Goal: Find specific page/section: Find specific page/section

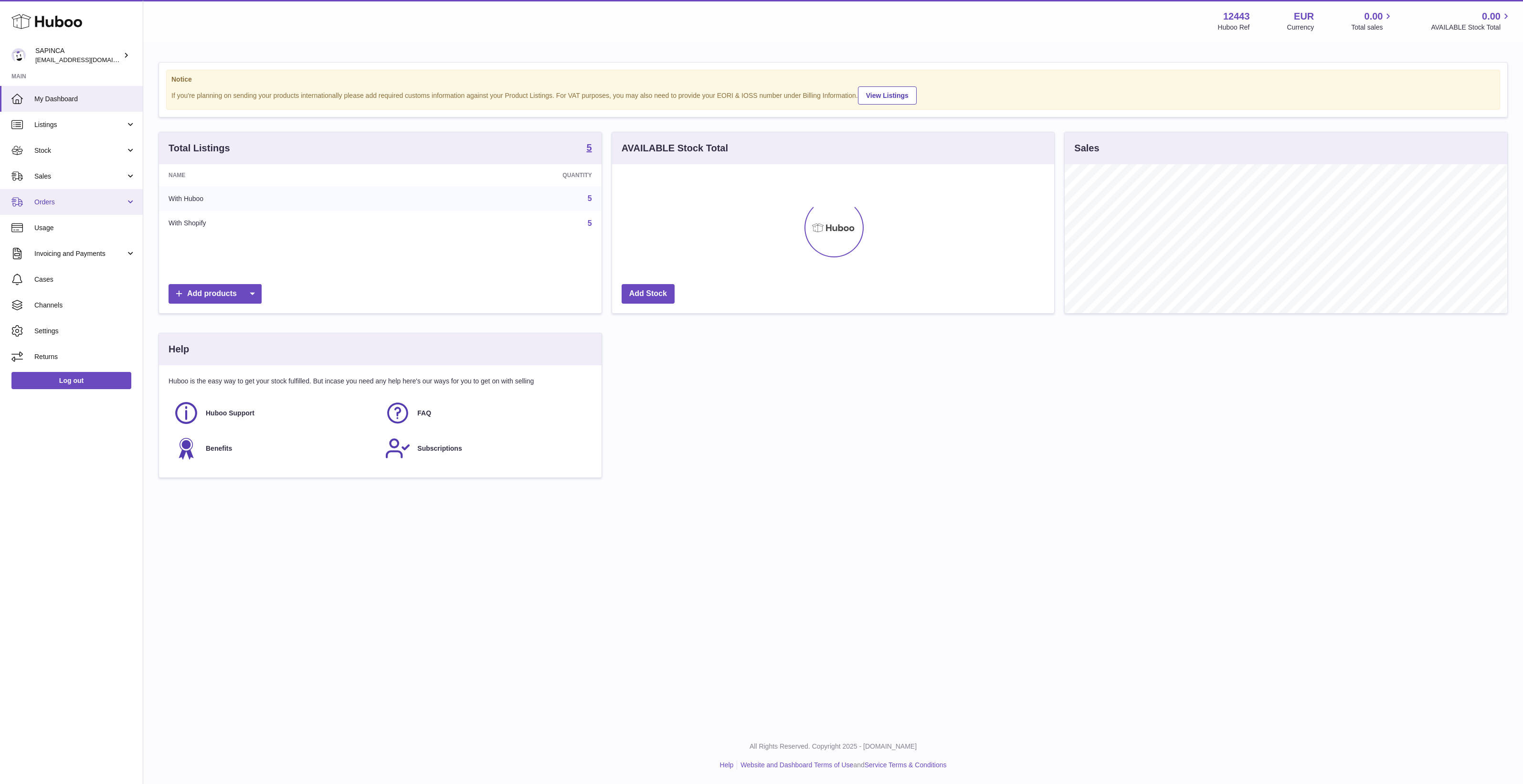
scroll to position [477236, 477026]
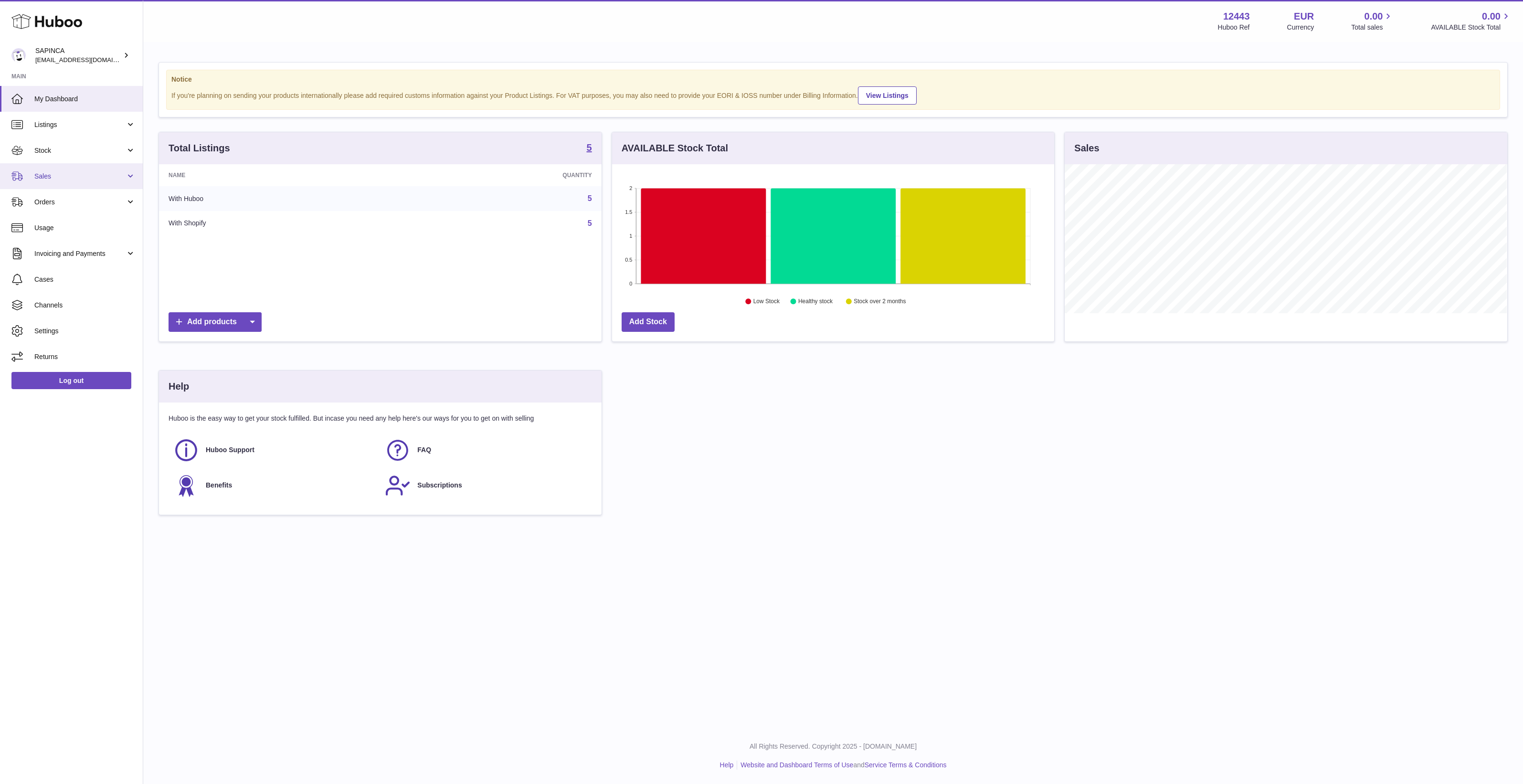
click at [54, 187] on link "Sales" at bounding box center [71, 176] width 143 height 26
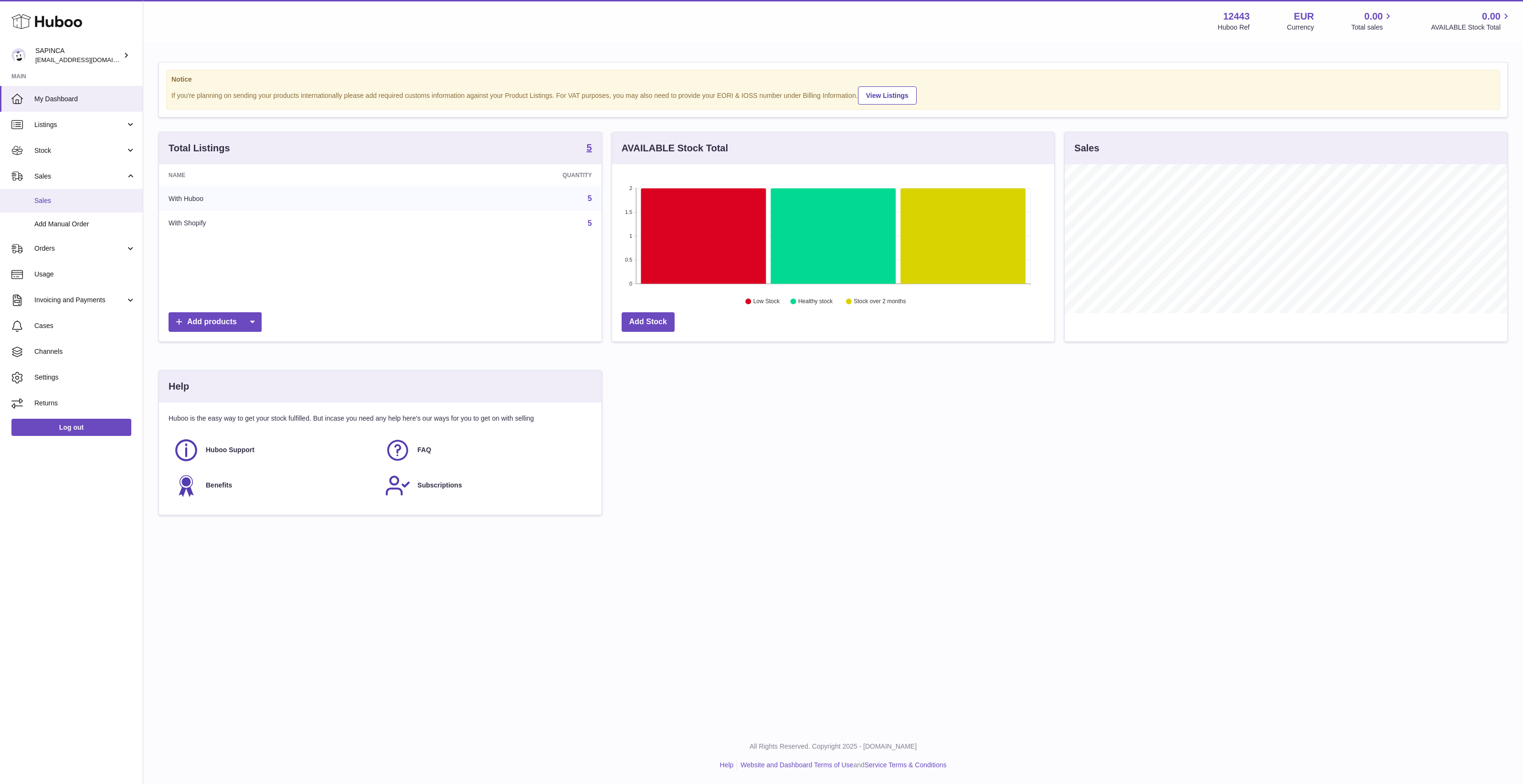
click at [60, 199] on span "Sales" at bounding box center [85, 200] width 101 height 9
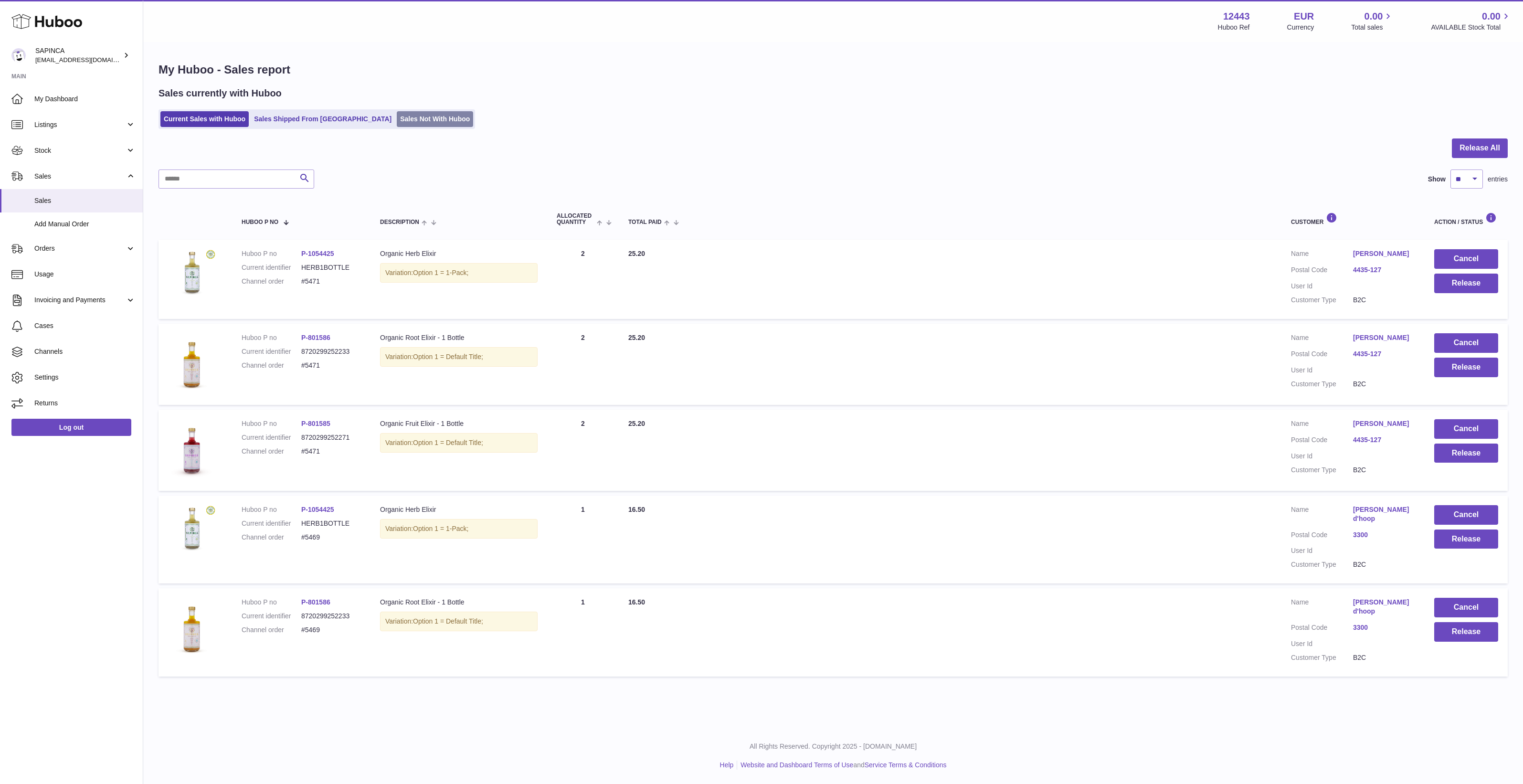
click at [397, 123] on link "Sales Not With Huboo" at bounding box center [435, 119] width 77 height 16
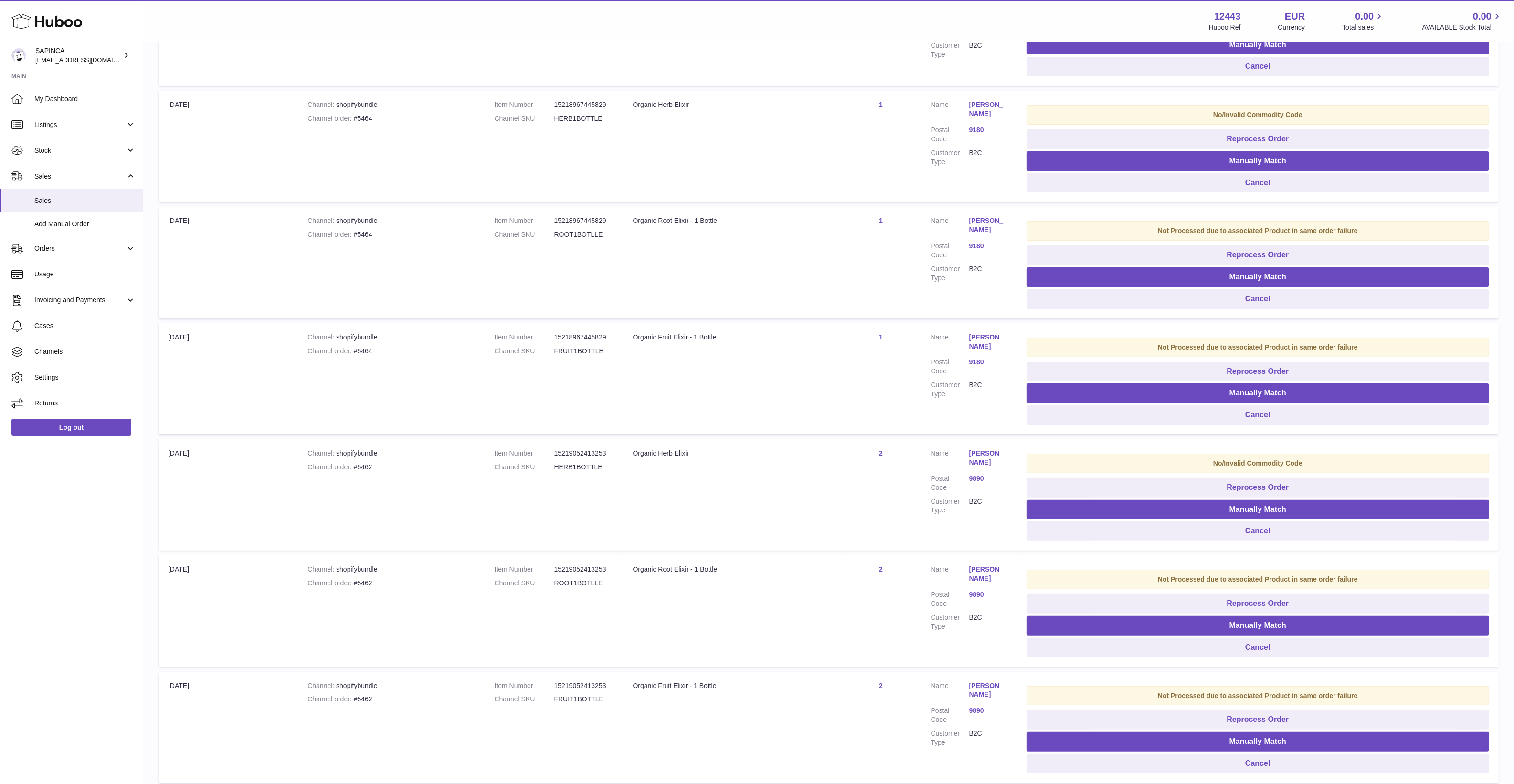
scroll to position [77, 0]
